Goal: Information Seeking & Learning: Find specific fact

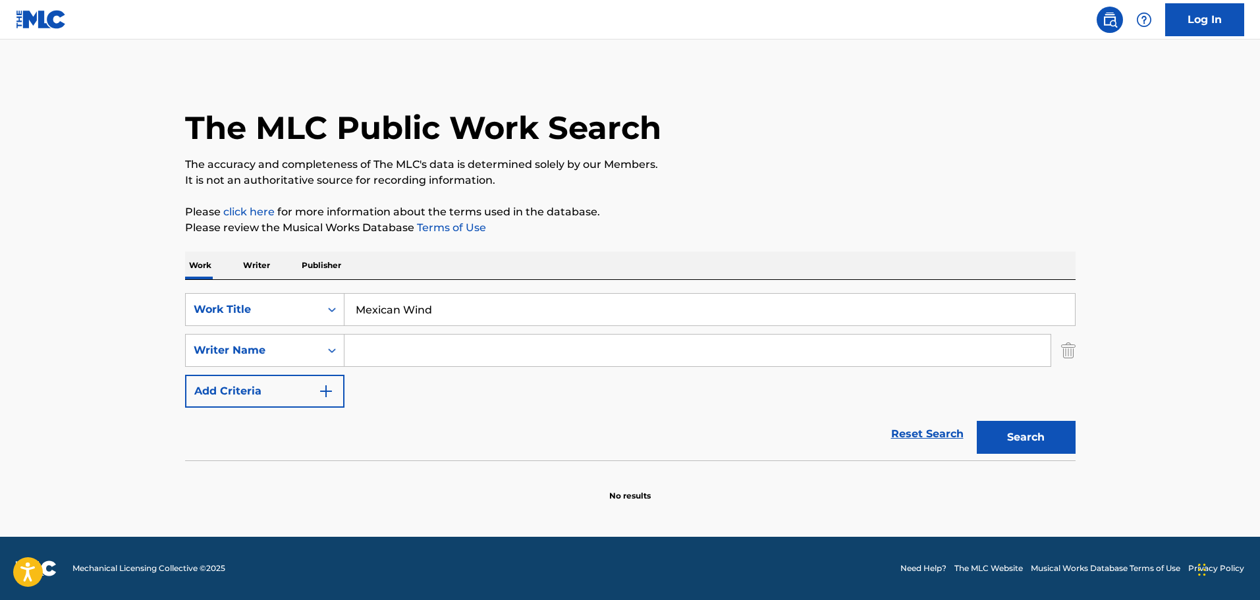
drag, startPoint x: 0, startPoint y: 0, endPoint x: 383, endPoint y: 354, distance: 521.5
click at [383, 354] on input "Search Form" at bounding box center [697, 351] width 706 height 32
type input "[PERSON_NAME]"
click at [1011, 439] on button "Search" at bounding box center [1026, 437] width 99 height 33
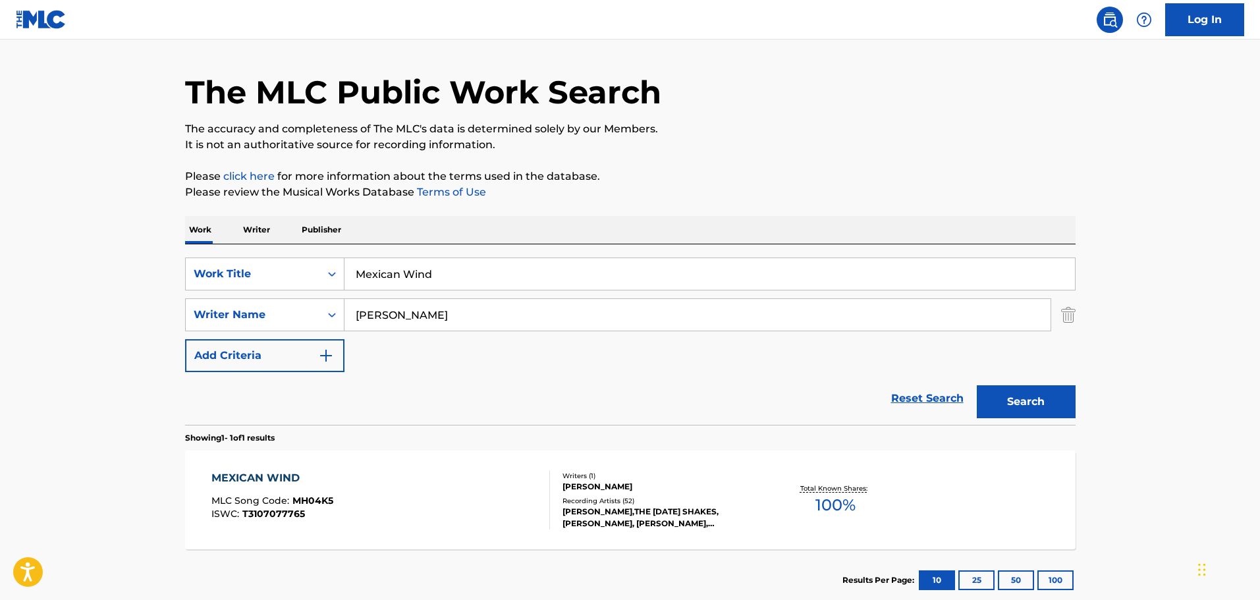
scroll to position [66, 0]
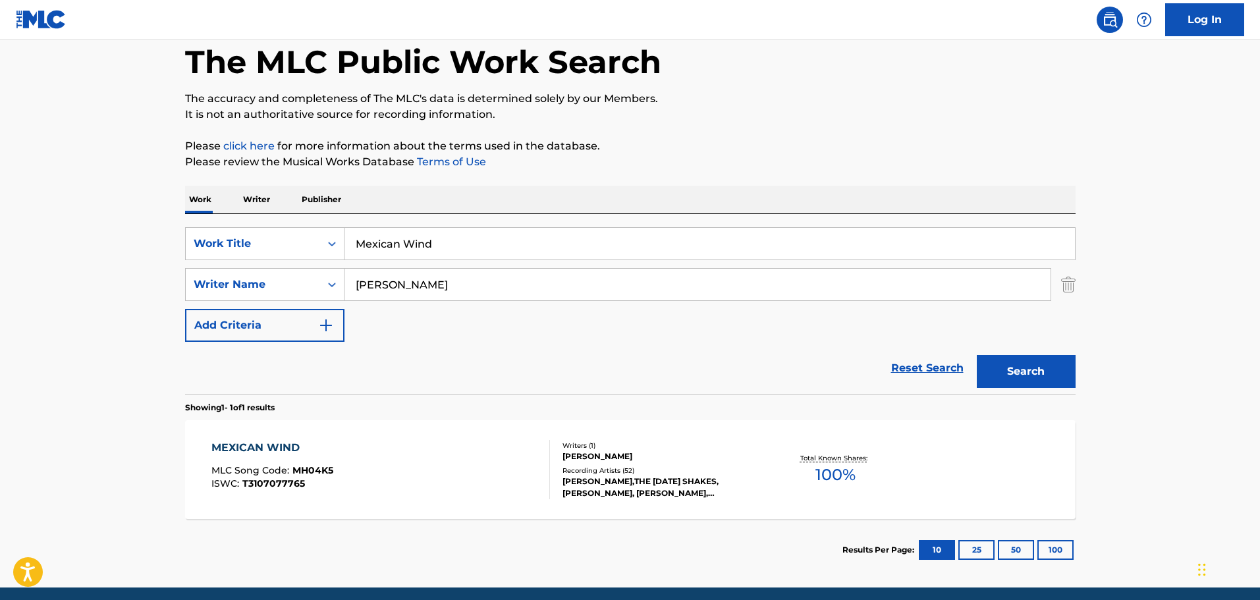
click at [261, 437] on div "MEXICAN WIND MLC Song Code : MH04K5 ISWC : T3107077765 Writers ( 1 ) [PERSON_NA…" at bounding box center [630, 469] width 890 height 99
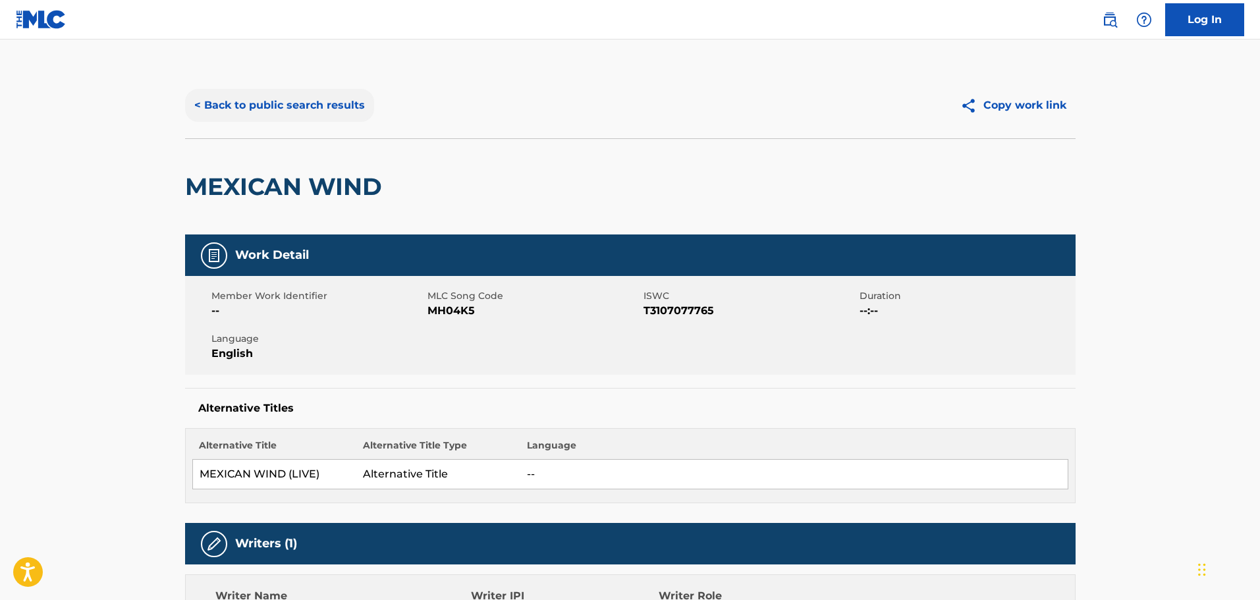
click at [277, 107] on button "< Back to public search results" at bounding box center [279, 105] width 189 height 33
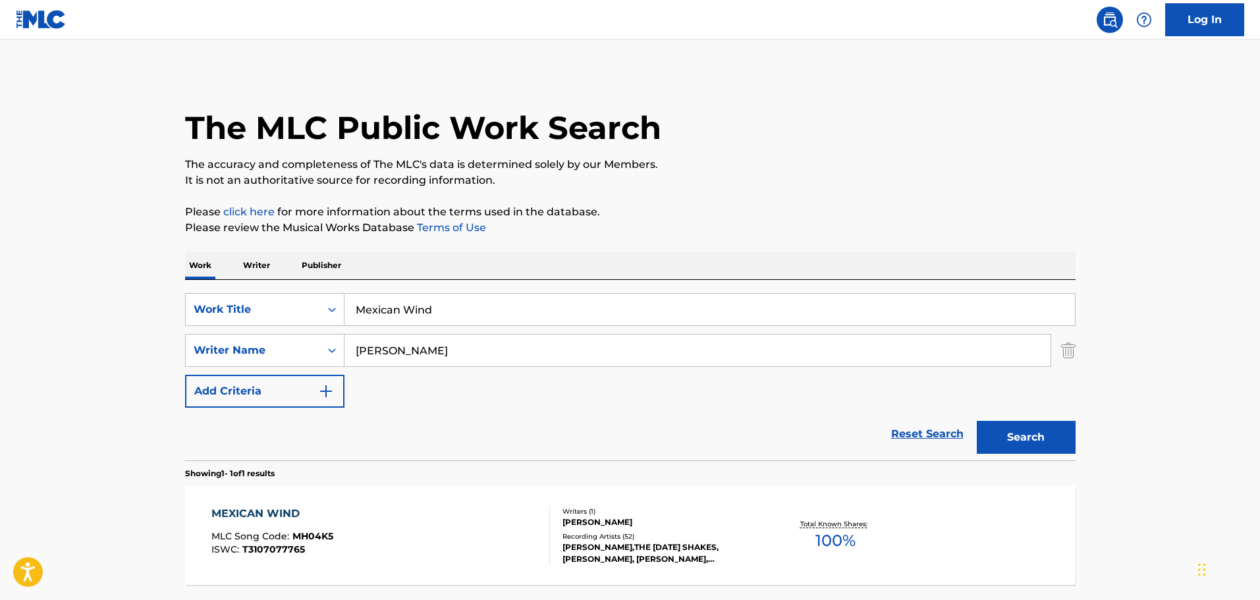
scroll to position [41, 0]
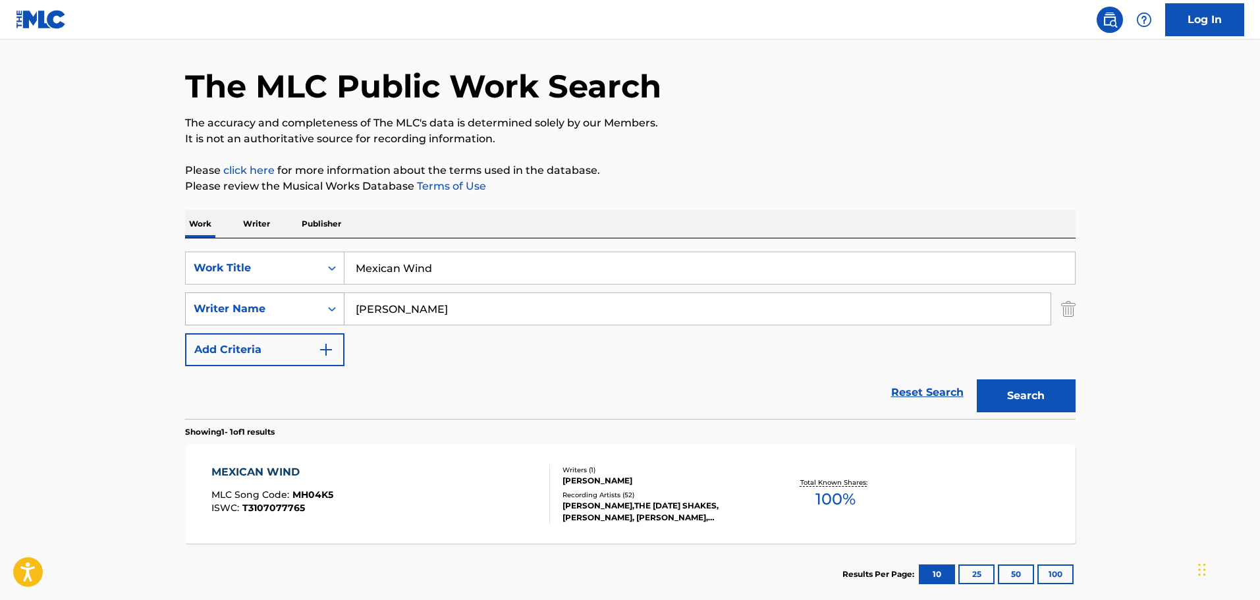
drag, startPoint x: 462, startPoint y: 269, endPoint x: 299, endPoint y: 296, distance: 165.5
click at [286, 294] on div "SearchWithCriteriae08dc296-d7ab-4c93-8d9e-ab587437103a Work Title Mexican Wind …" at bounding box center [630, 309] width 890 height 115
paste input "To Whom"
type input "To Whom"
drag, startPoint x: 454, startPoint y: 314, endPoint x: 304, endPoint y: 322, distance: 150.4
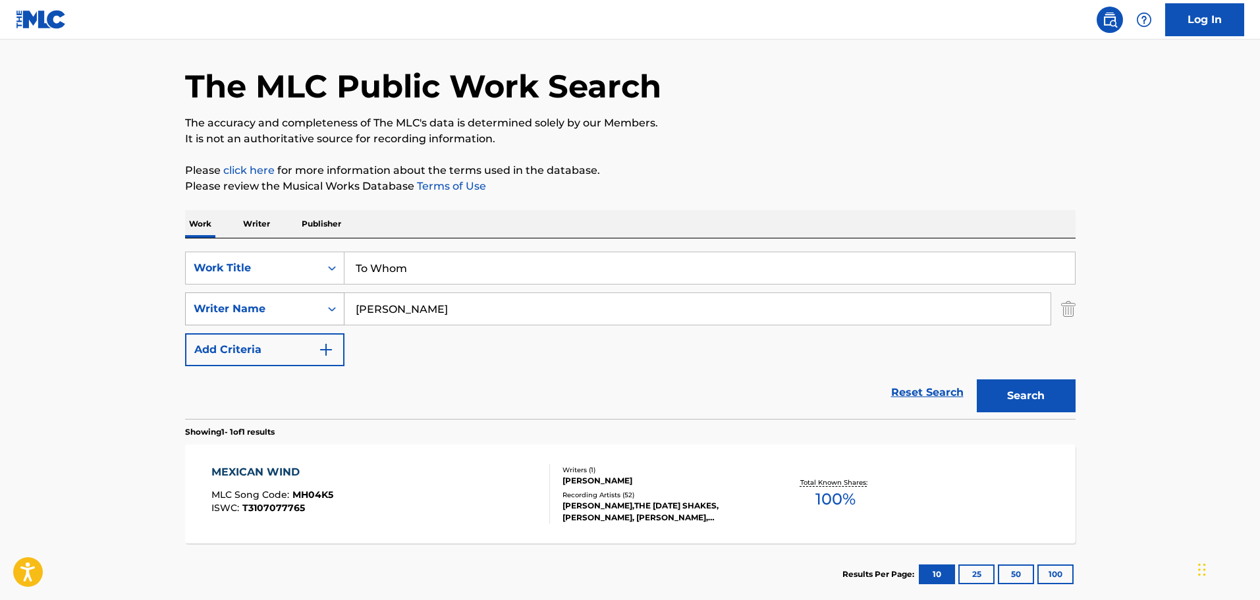
click at [304, 322] on div "SearchWithCriteria8108db15-33d8-436a-b462-caf9189b70ca Writer Name [PERSON_NAME]" at bounding box center [630, 308] width 890 height 33
click at [382, 310] on input "[PERSON_NAME]" at bounding box center [697, 309] width 706 height 32
type input "[PERSON_NAME]"
click at [1019, 391] on button "Search" at bounding box center [1026, 395] width 99 height 33
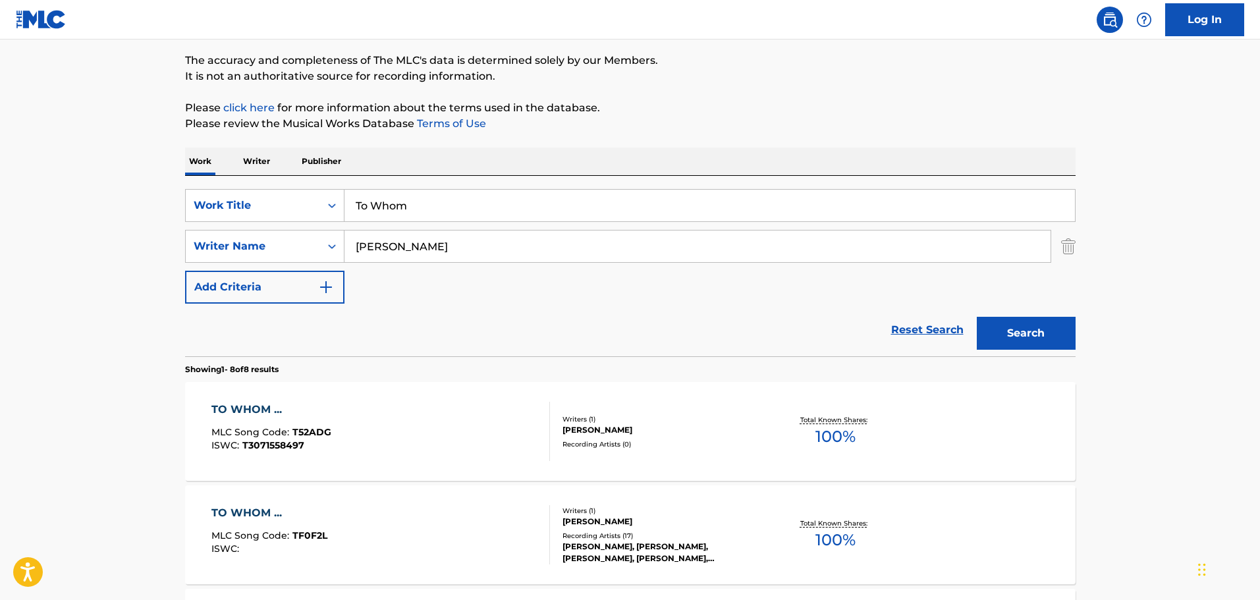
scroll to position [239, 0]
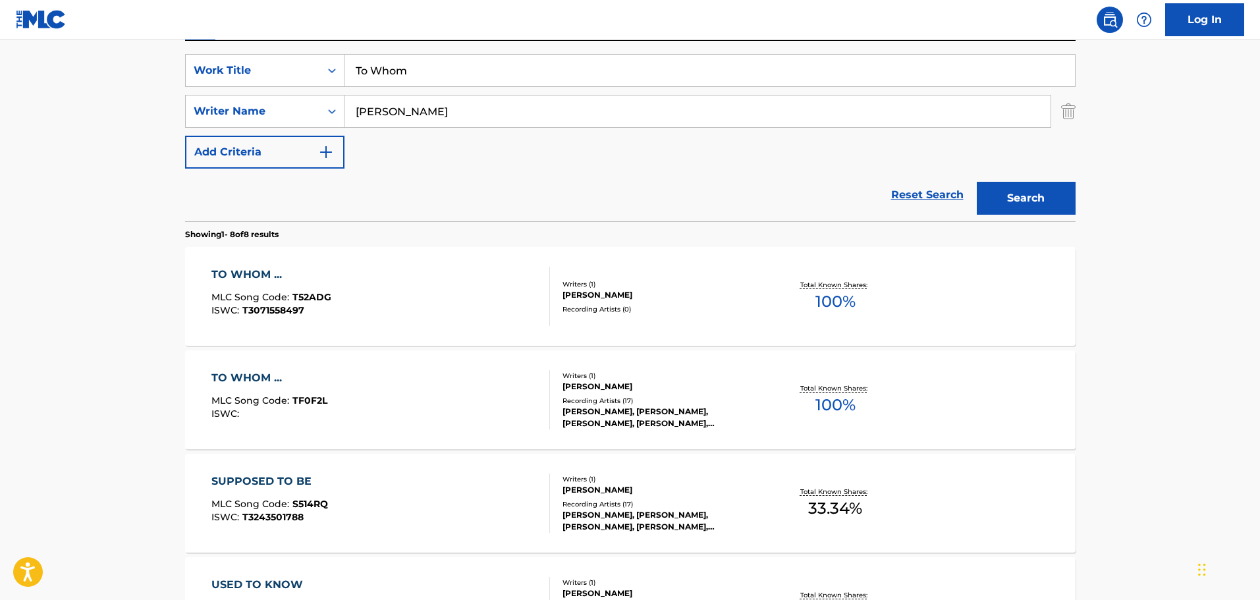
click at [239, 271] on div "TO WHOM ..." at bounding box center [271, 275] width 120 height 16
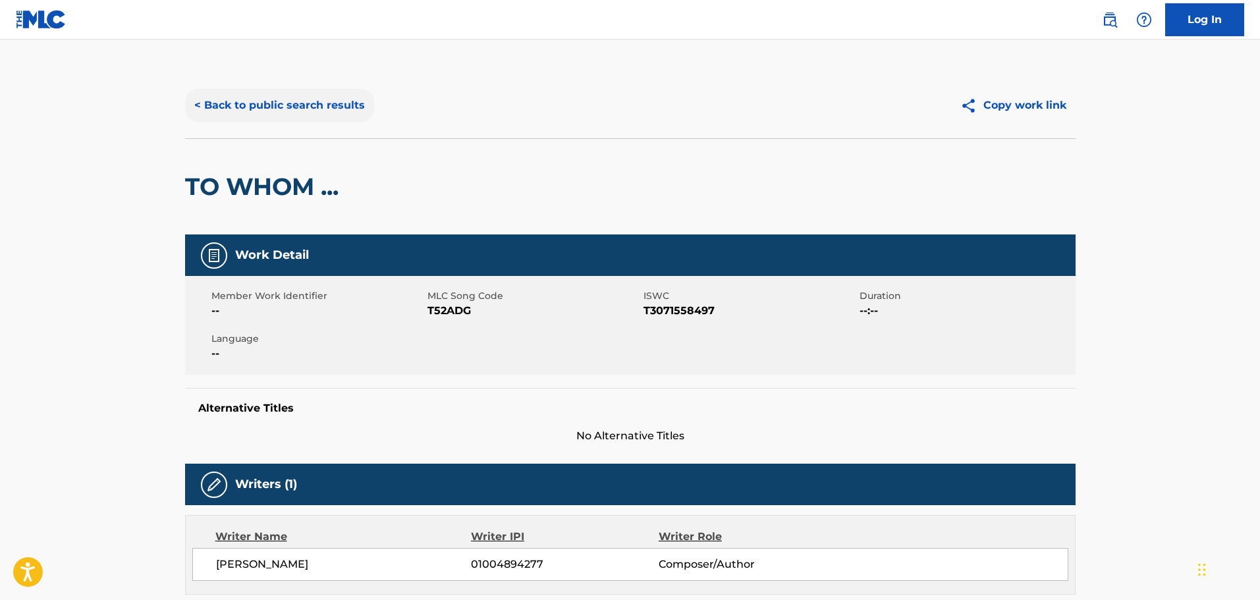
click at [279, 107] on button "< Back to public search results" at bounding box center [279, 105] width 189 height 33
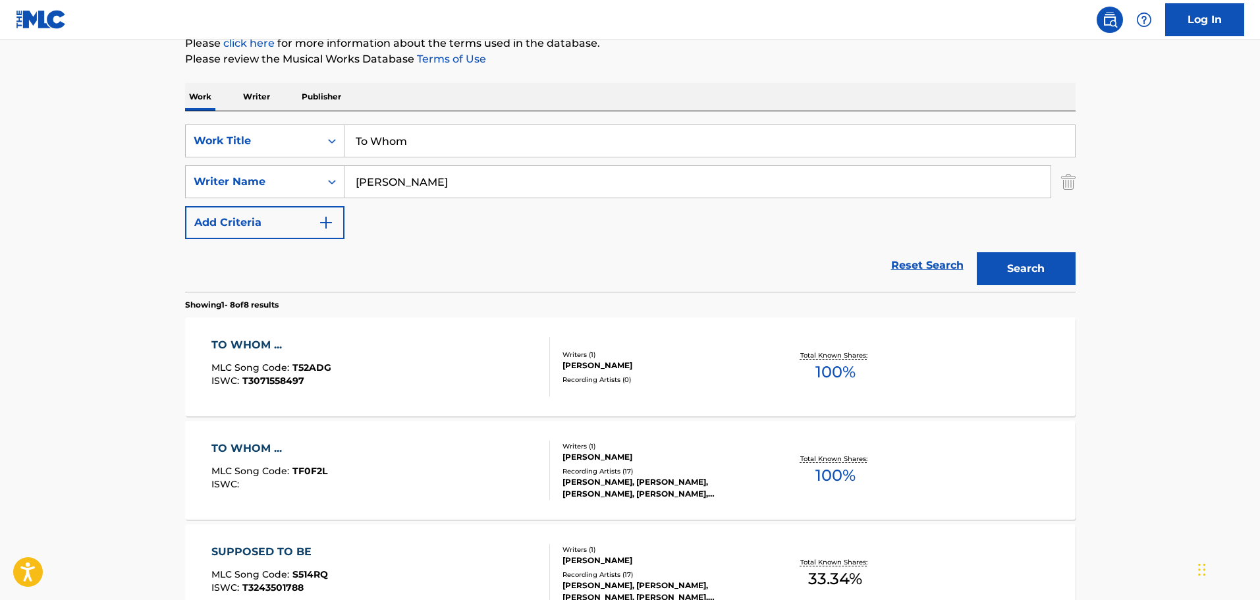
scroll to position [107, 0]
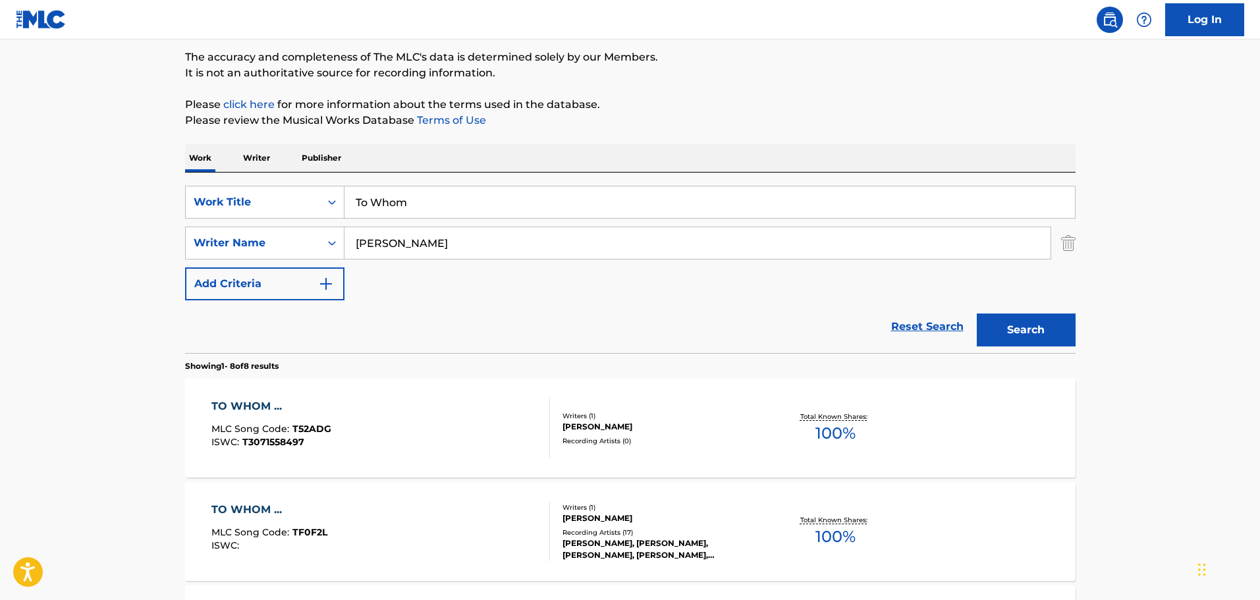
drag, startPoint x: 449, startPoint y: 209, endPoint x: 181, endPoint y: 204, distance: 268.1
paste input "As You Weep"
type input "As You Weep"
drag, startPoint x: 462, startPoint y: 240, endPoint x: 203, endPoint y: 252, distance: 259.0
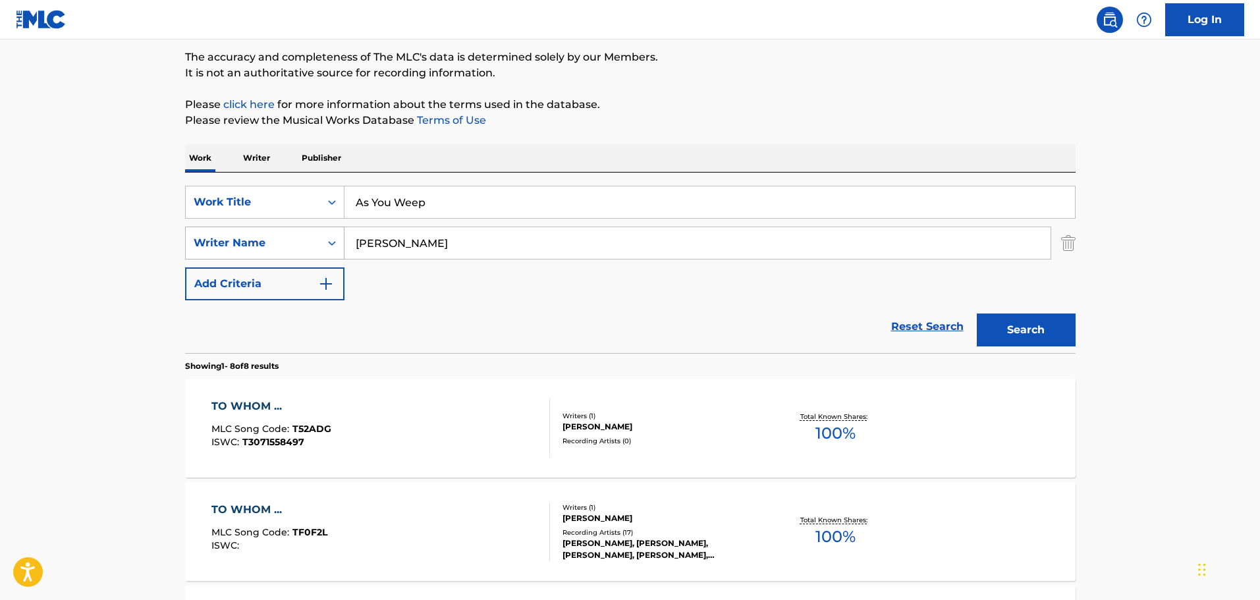
click at [202, 251] on div "SearchWithCriteria8108db15-33d8-436a-b462-caf9189b70ca Writer Name [PERSON_NAME]" at bounding box center [630, 243] width 890 height 33
type input "[PERSON_NAME]"
click at [1014, 323] on button "Search" at bounding box center [1026, 329] width 99 height 33
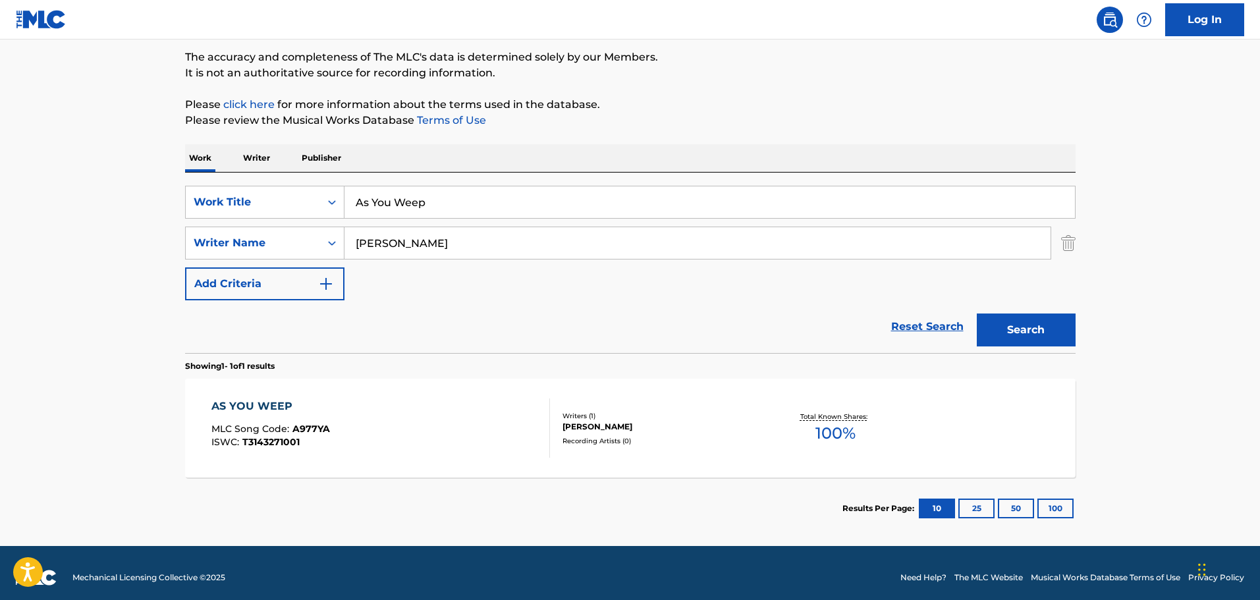
click at [259, 400] on div "AS YOU WEEP" at bounding box center [270, 406] width 119 height 16
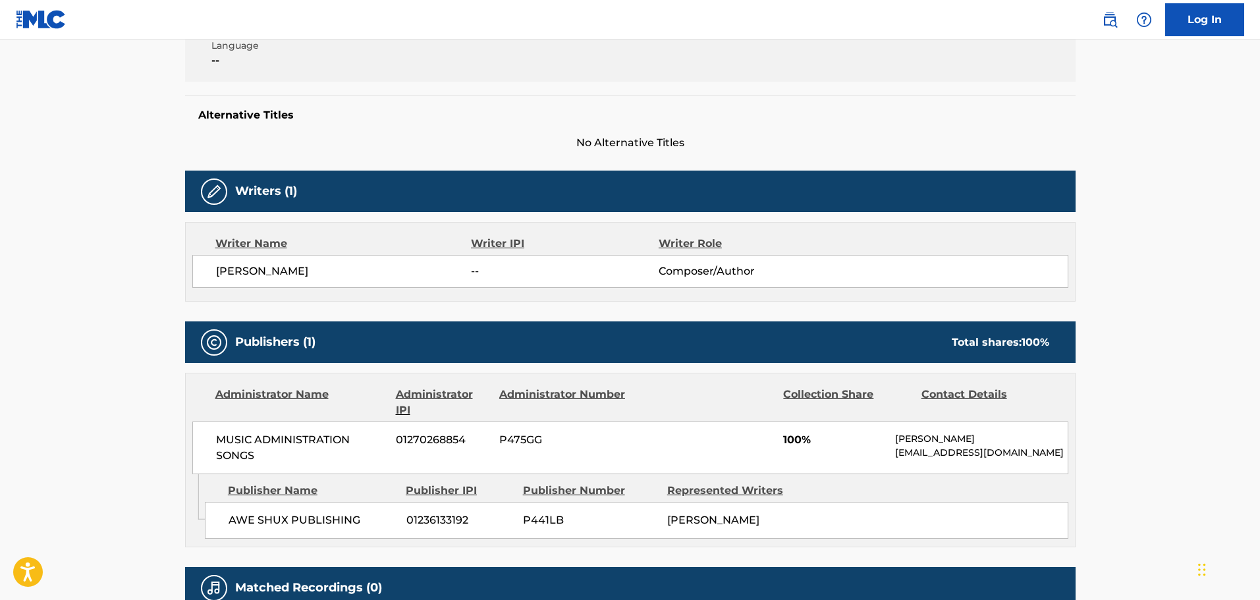
scroll to position [395, 0]
